Goal: Task Accomplishment & Management: Use online tool/utility

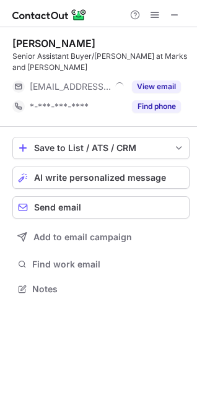
scroll to position [280, 197]
click at [172, 20] on span at bounding box center [174, 15] width 10 height 10
